Goal: Information Seeking & Learning: Compare options

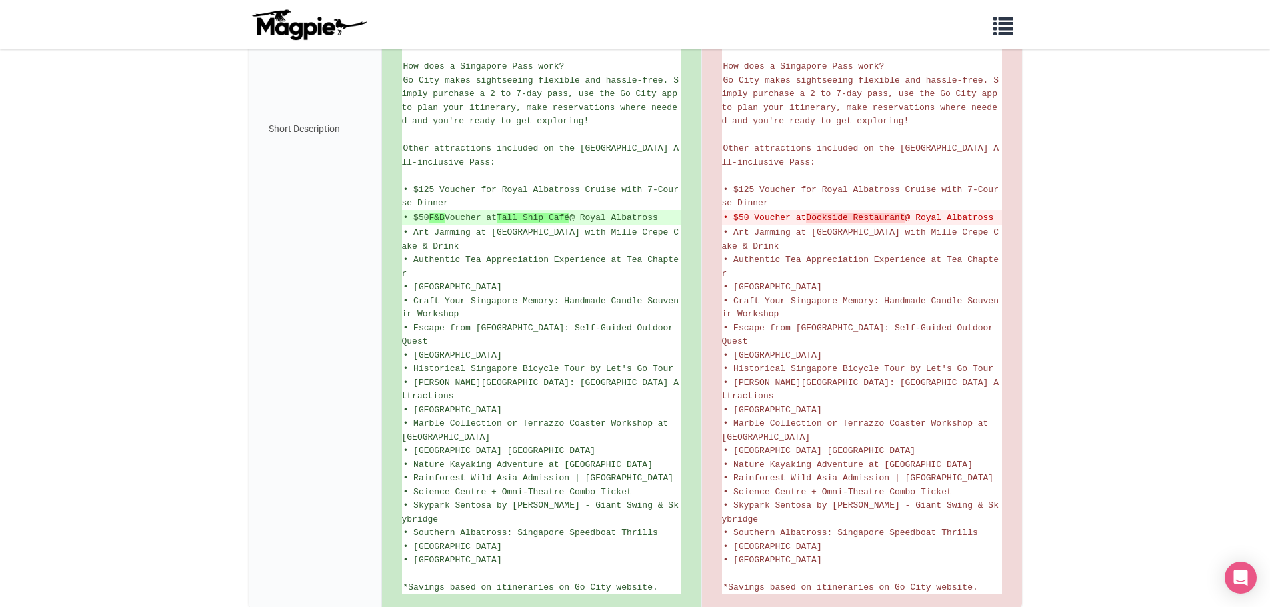
scroll to position [726, 0]
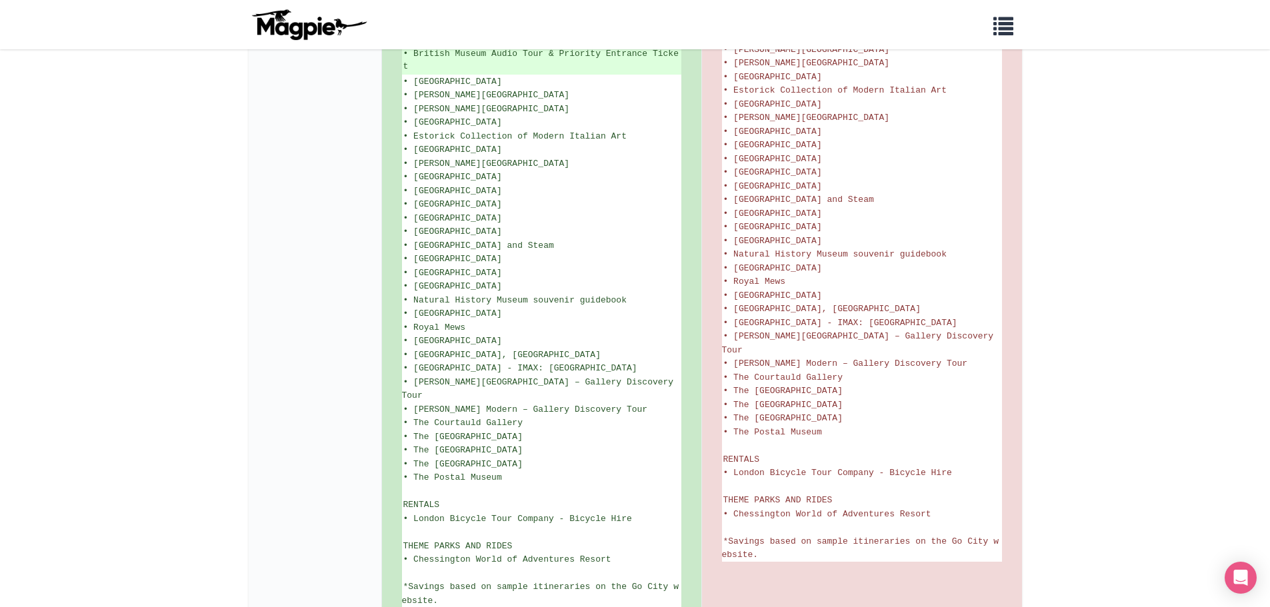
scroll to position [1800, 0]
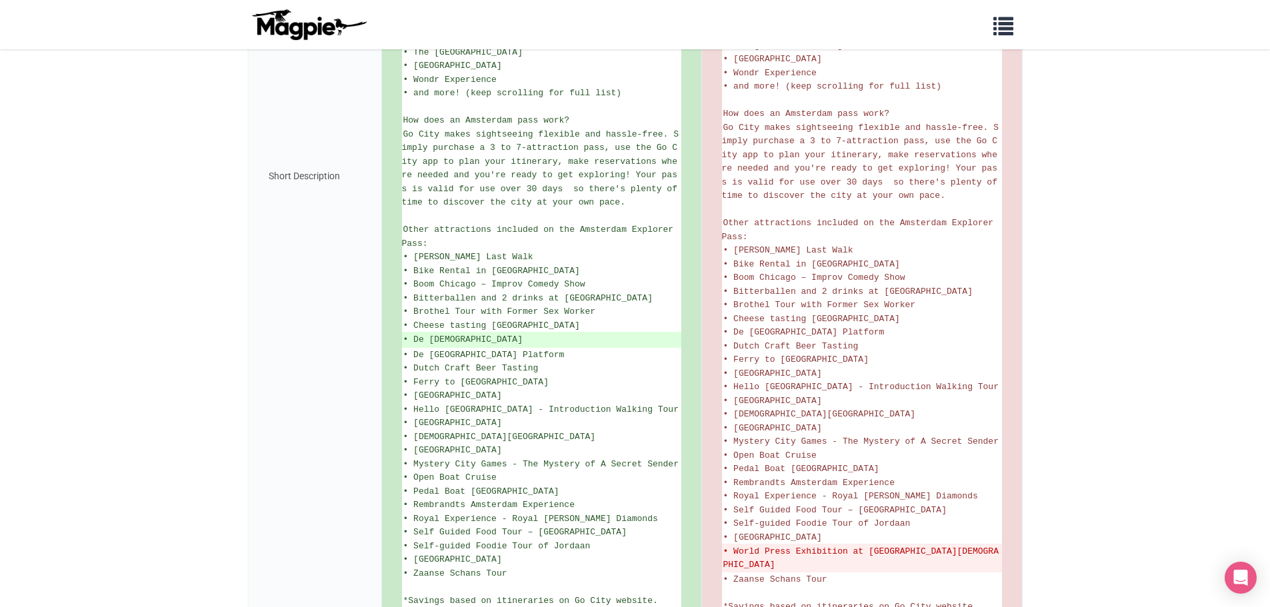
scroll to position [619, 0]
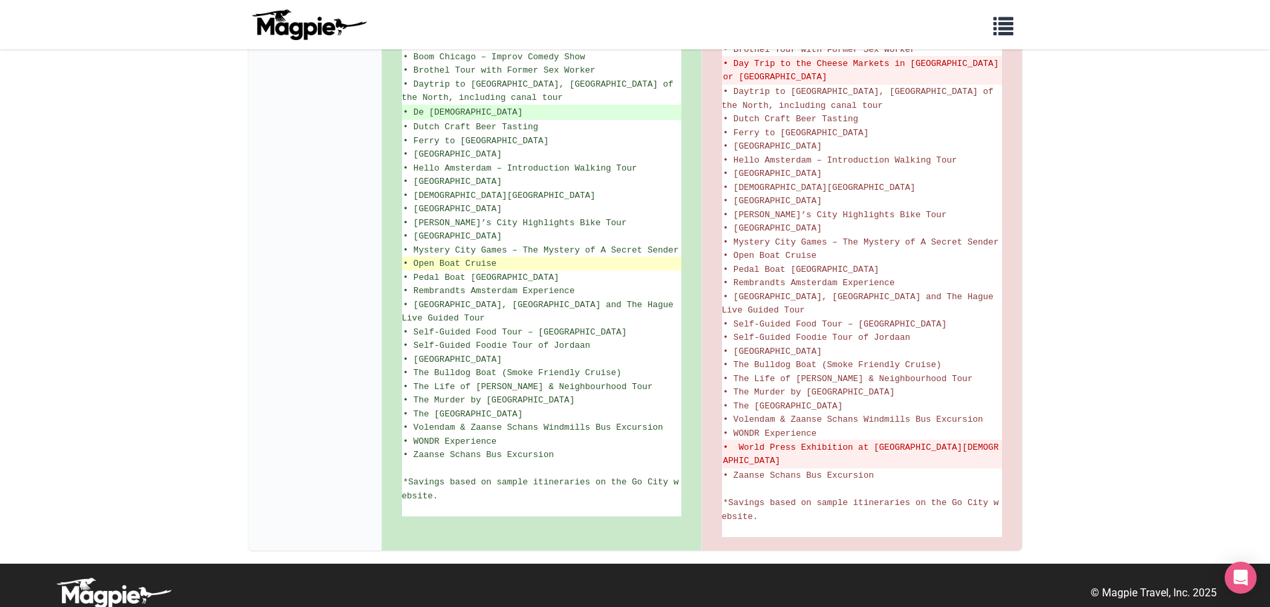
scroll to position [798, 0]
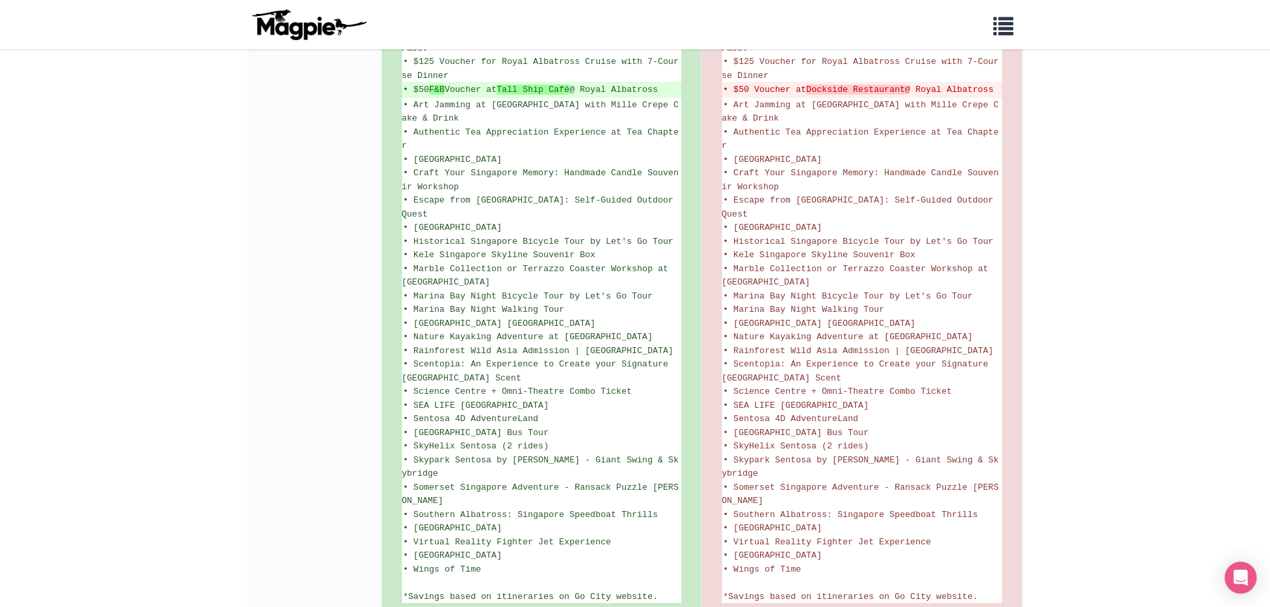
scroll to position [931, 0]
